Goal: Information Seeking & Learning: Find specific fact

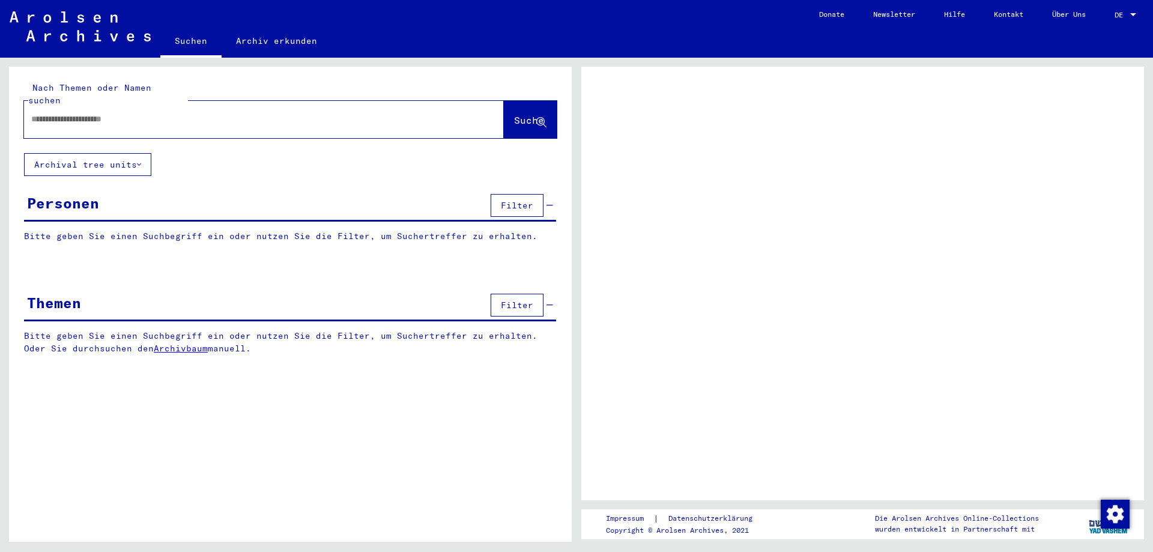
click at [69, 106] on div at bounding box center [249, 119] width 451 height 27
click at [68, 113] on input "text" at bounding box center [253, 119] width 444 height 13
type input "*"
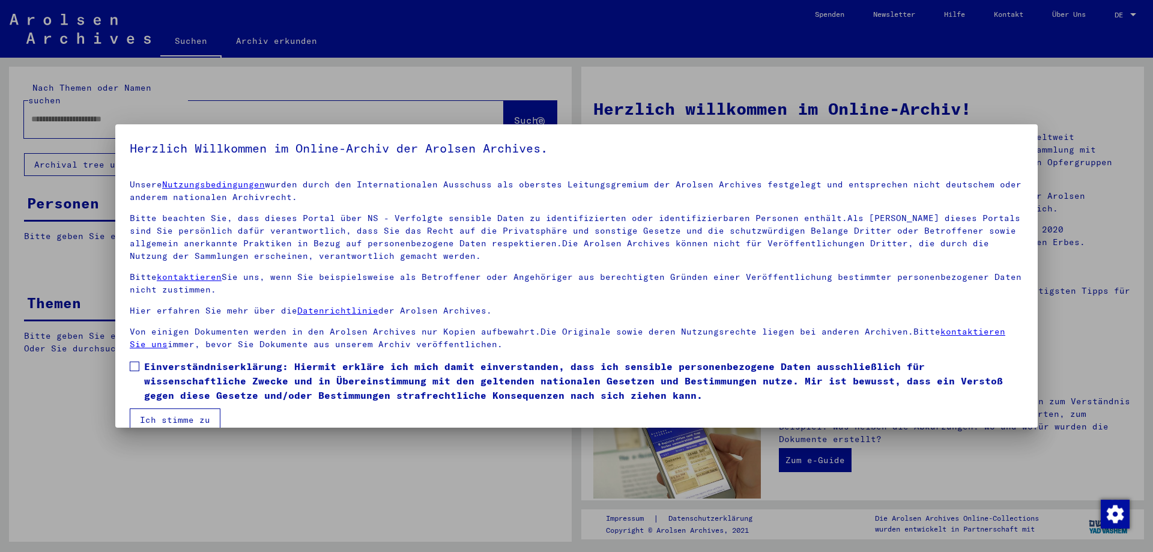
click at [130, 366] on span at bounding box center [135, 366] width 10 height 10
click at [164, 417] on button "Ich stimme zu" at bounding box center [175, 419] width 91 height 23
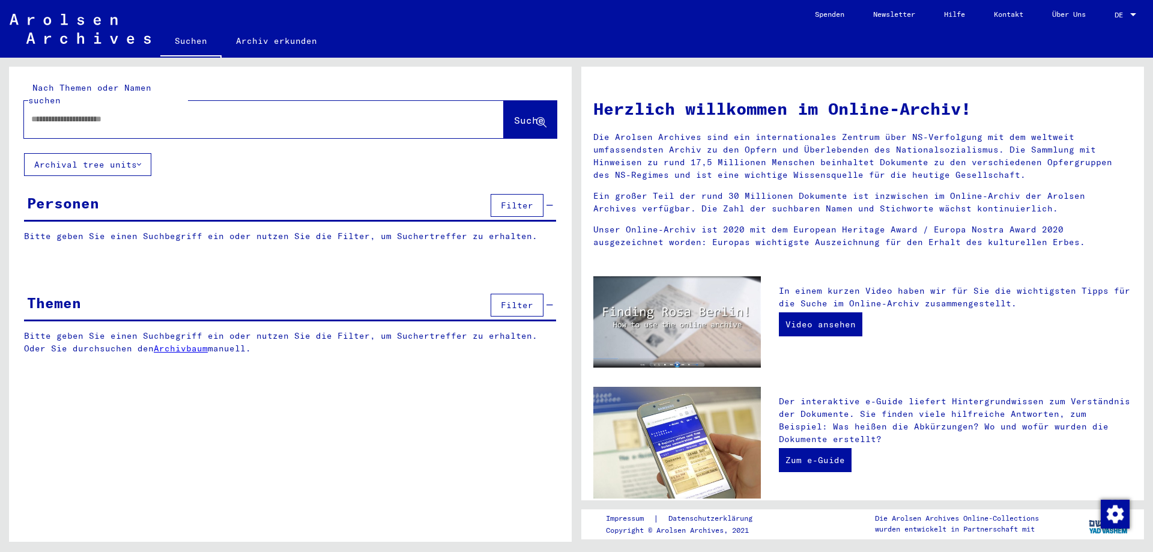
click at [73, 113] on input "text" at bounding box center [249, 119] width 437 height 13
type input "**********"
click at [517, 125] on button "Suche" at bounding box center [530, 119] width 53 height 37
click at [515, 114] on span "Suche" at bounding box center [529, 120] width 30 height 12
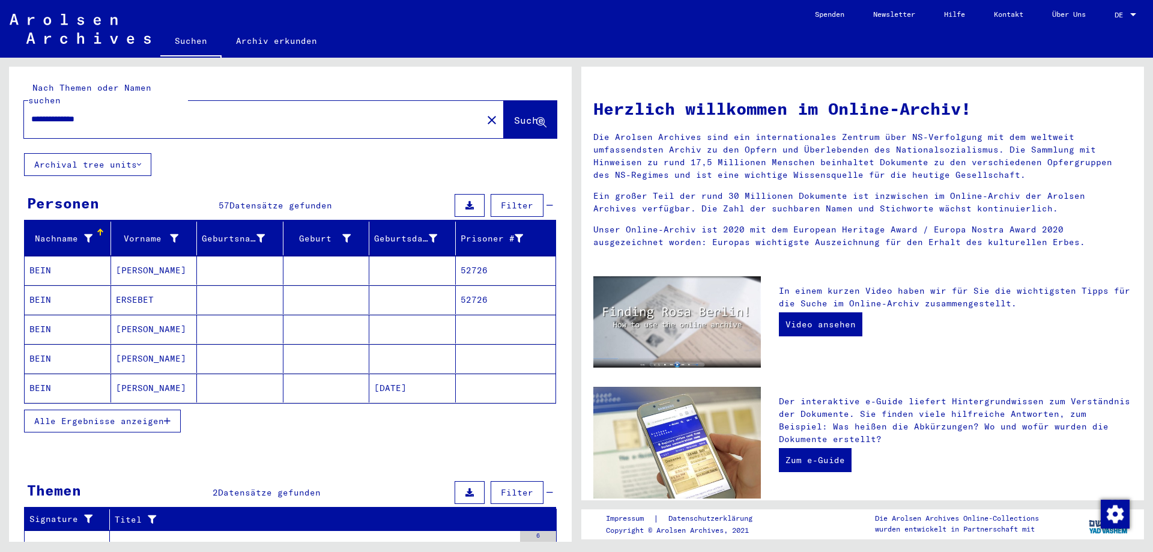
click at [149, 345] on mat-cell "[PERSON_NAME]" at bounding box center [154, 358] width 86 height 29
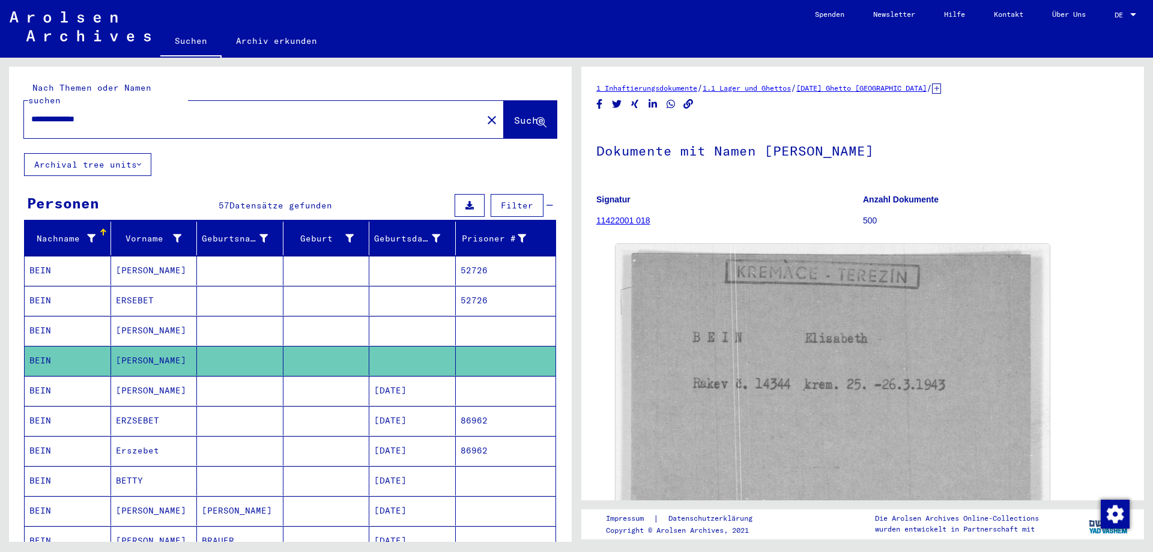
click at [146, 316] on mat-cell "[PERSON_NAME]" at bounding box center [154, 330] width 86 height 29
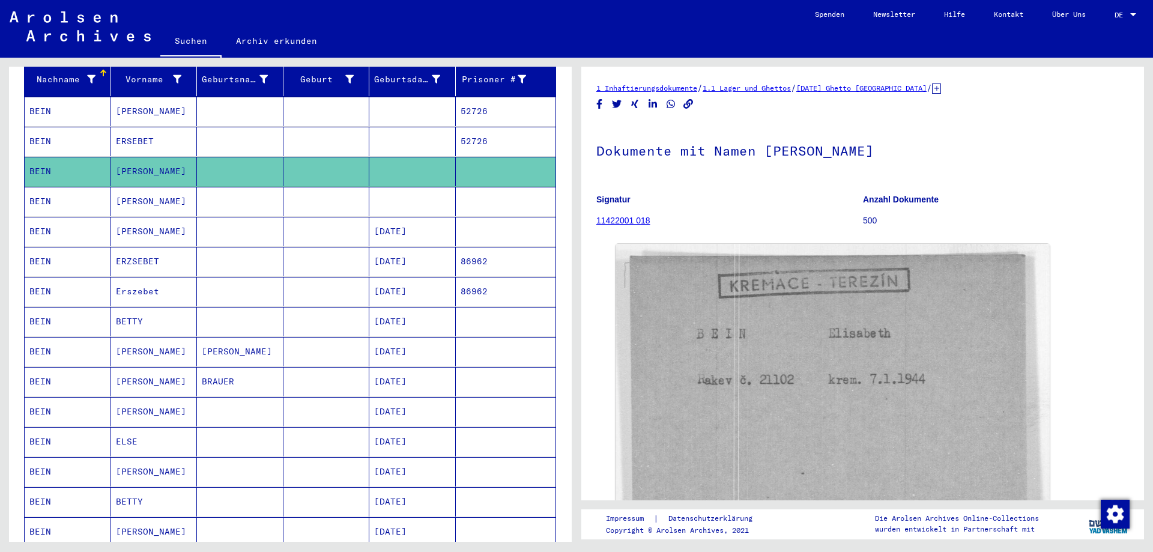
scroll to position [180, 0]
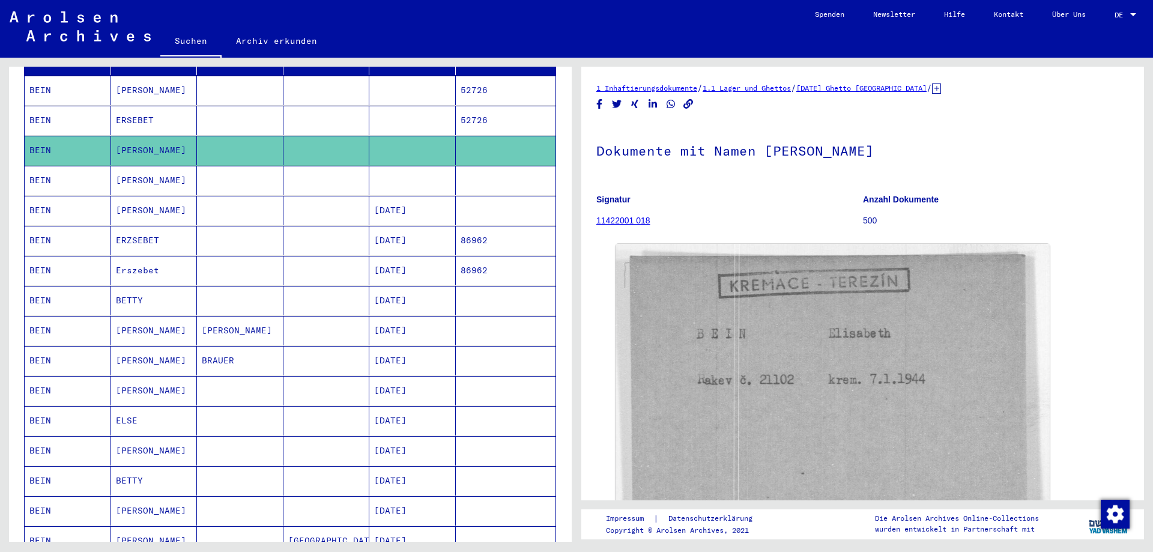
click at [139, 346] on mat-cell "[PERSON_NAME]" at bounding box center [154, 360] width 86 height 29
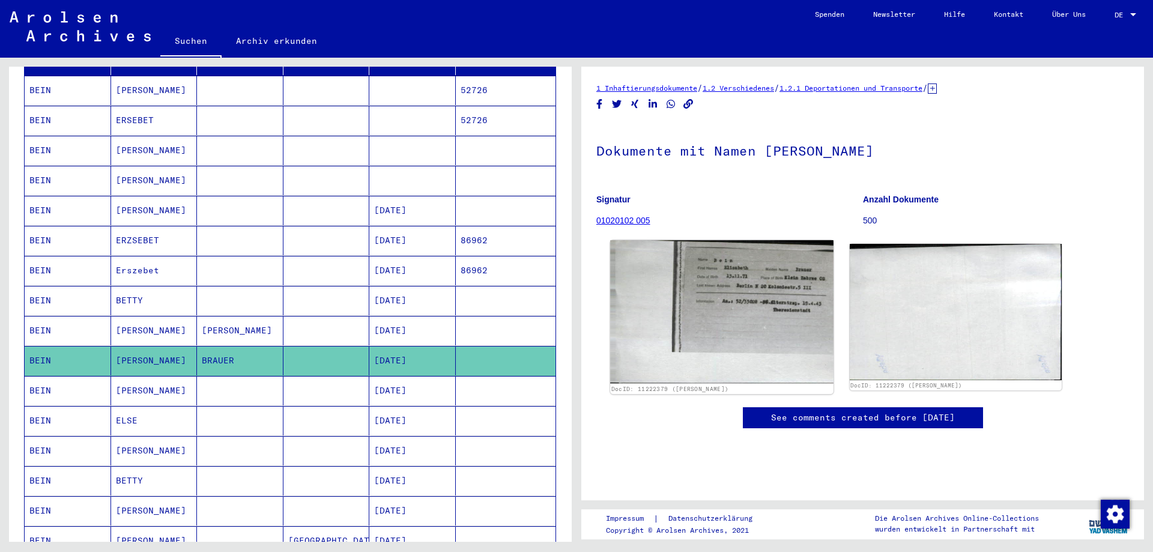
click at [758, 301] on img at bounding box center [721, 311] width 223 height 143
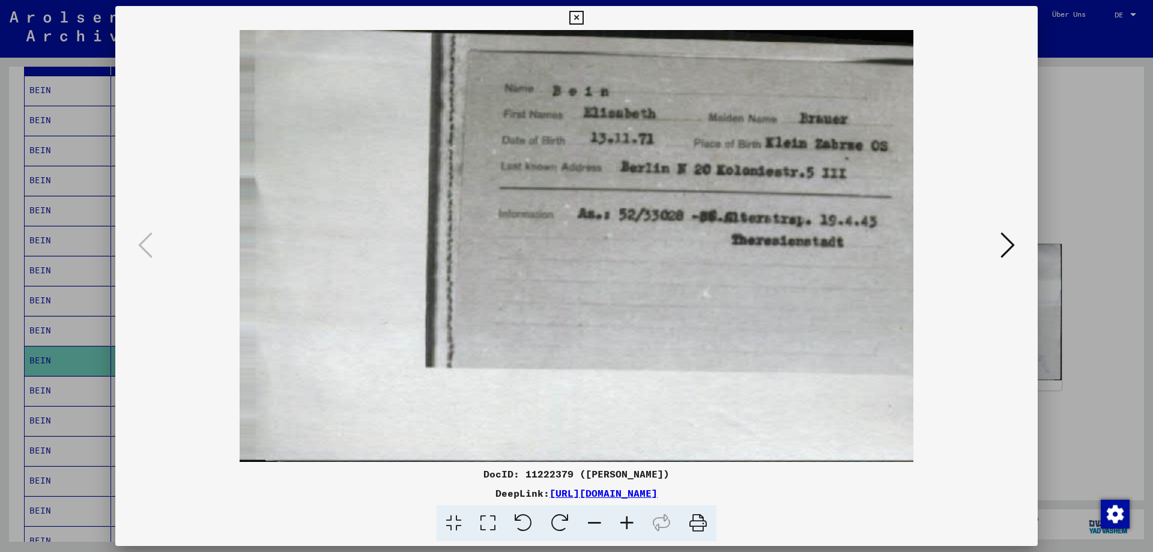
click at [571, 16] on button at bounding box center [576, 18] width 21 height 24
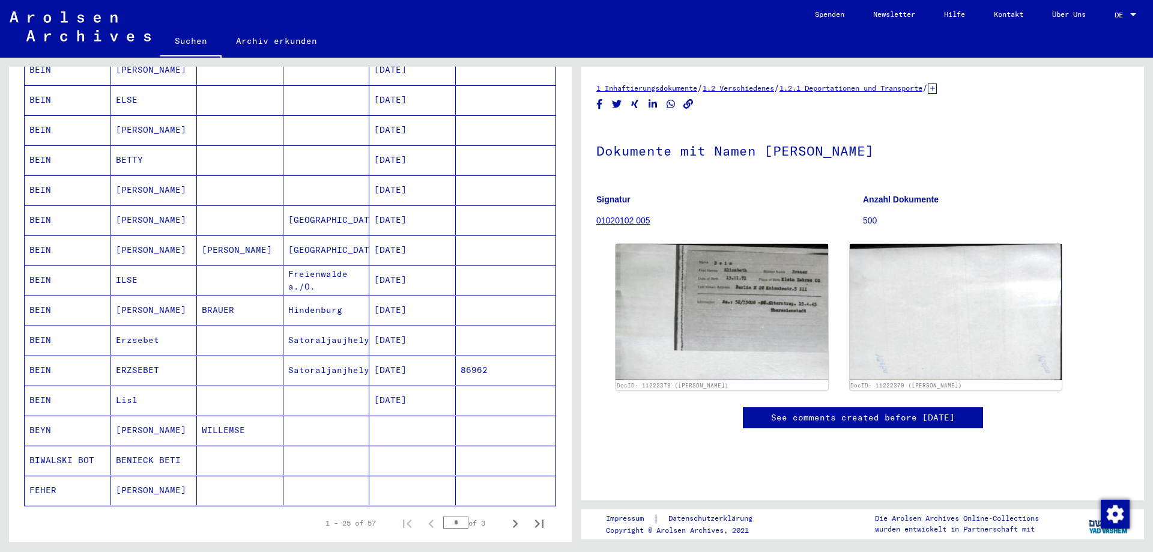
scroll to position [540, 0]
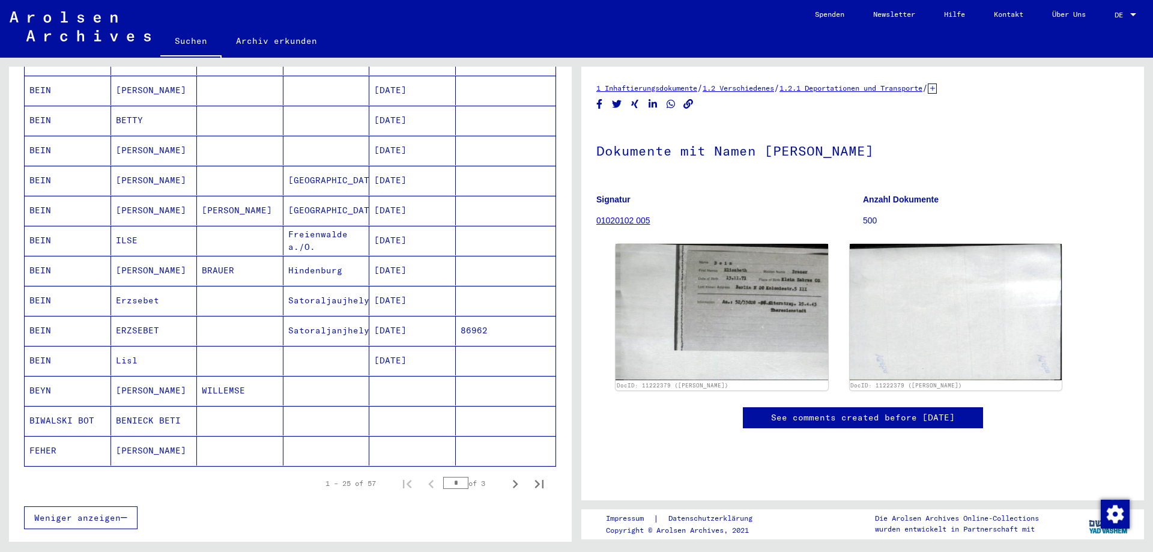
click at [219, 262] on mat-cell "BRAUER" at bounding box center [240, 270] width 86 height 29
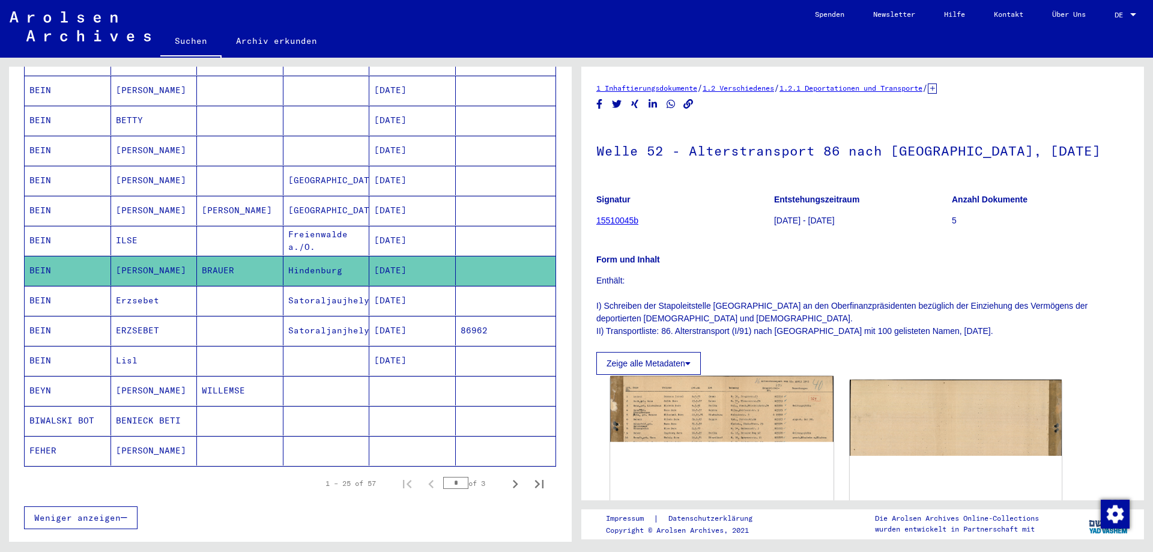
click at [719, 450] on img at bounding box center [721, 448] width 223 height 145
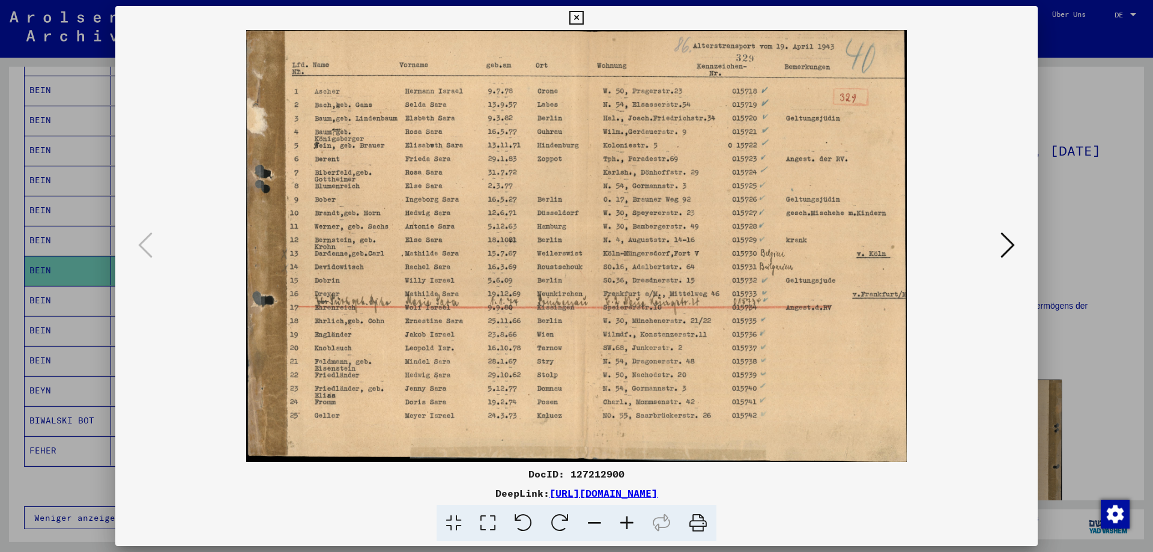
click at [580, 19] on icon at bounding box center [576, 18] width 14 height 14
